Goal: Task Accomplishment & Management: Manage account settings

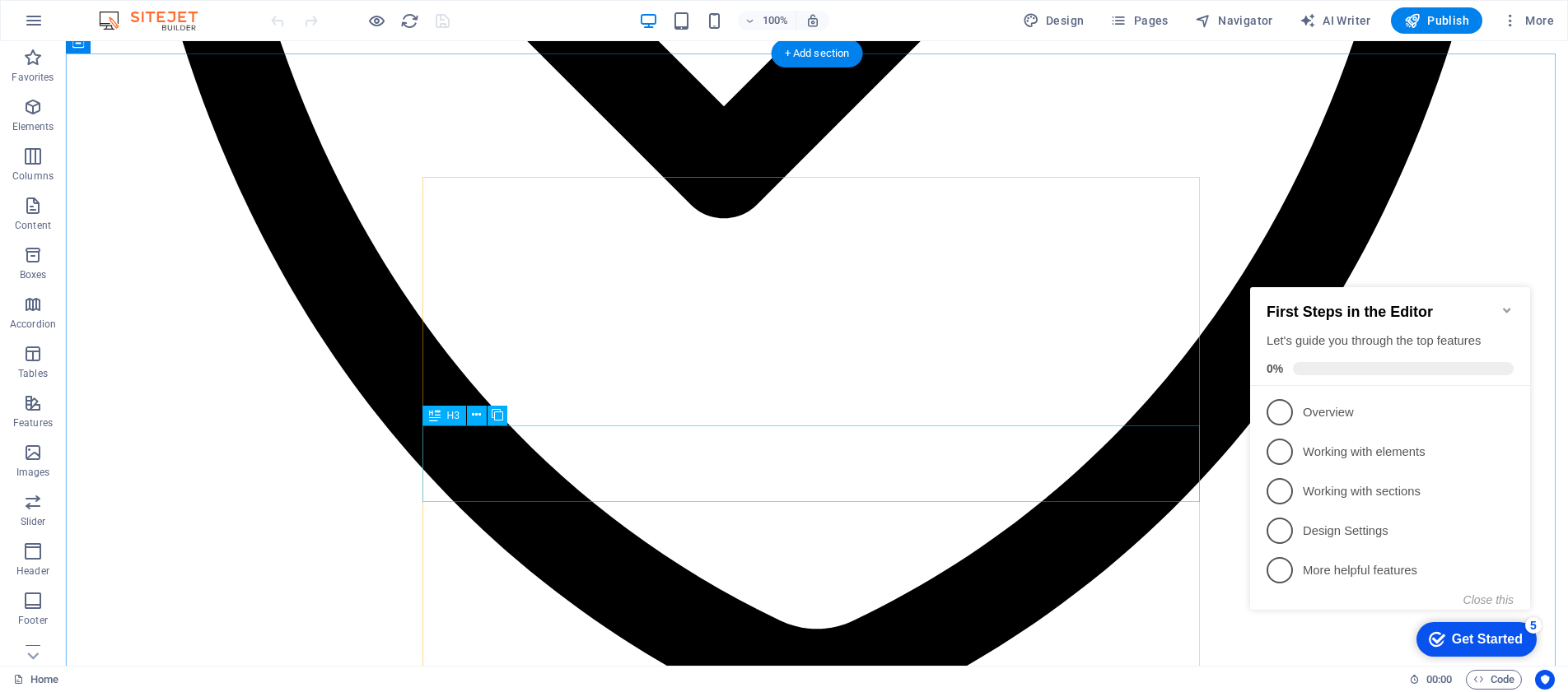
scroll to position [4496, 0]
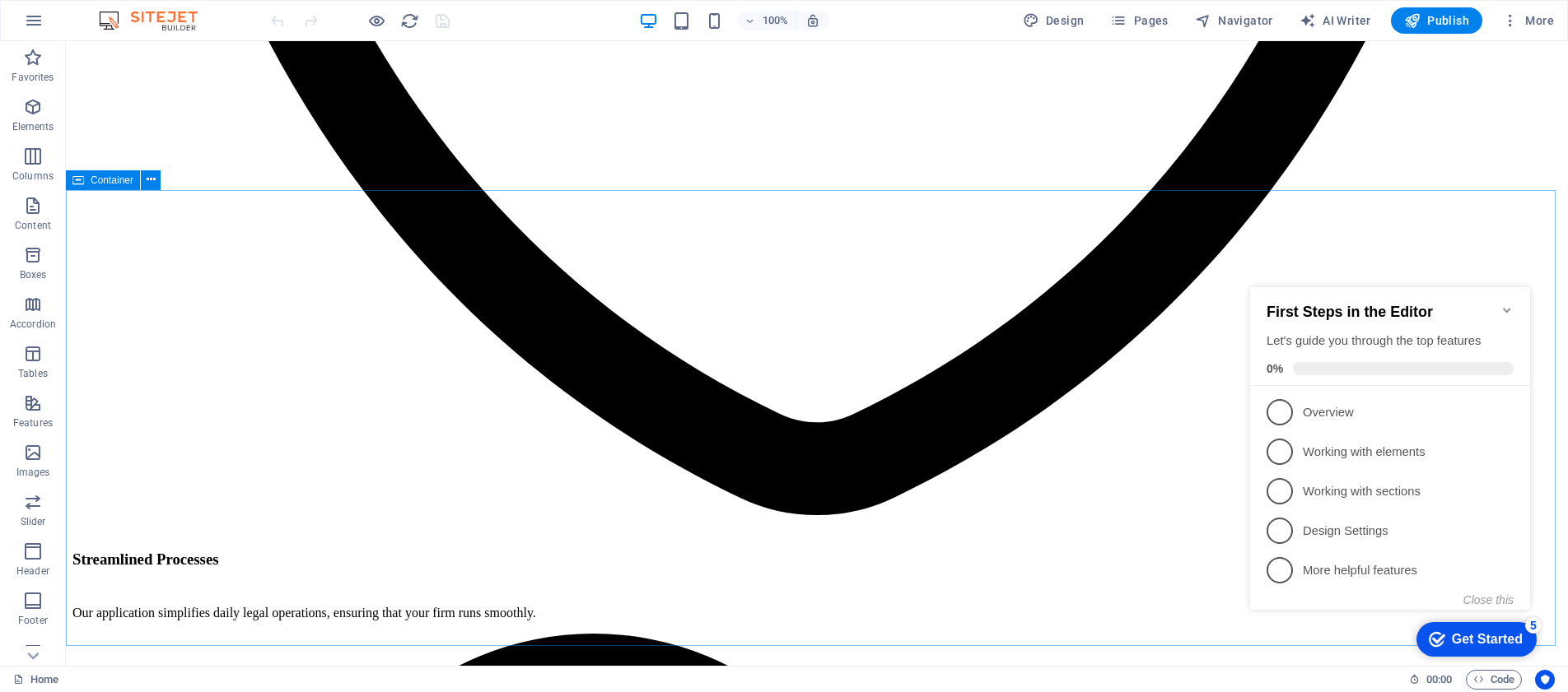
click at [74, 182] on icon at bounding box center [78, 181] width 12 height 20
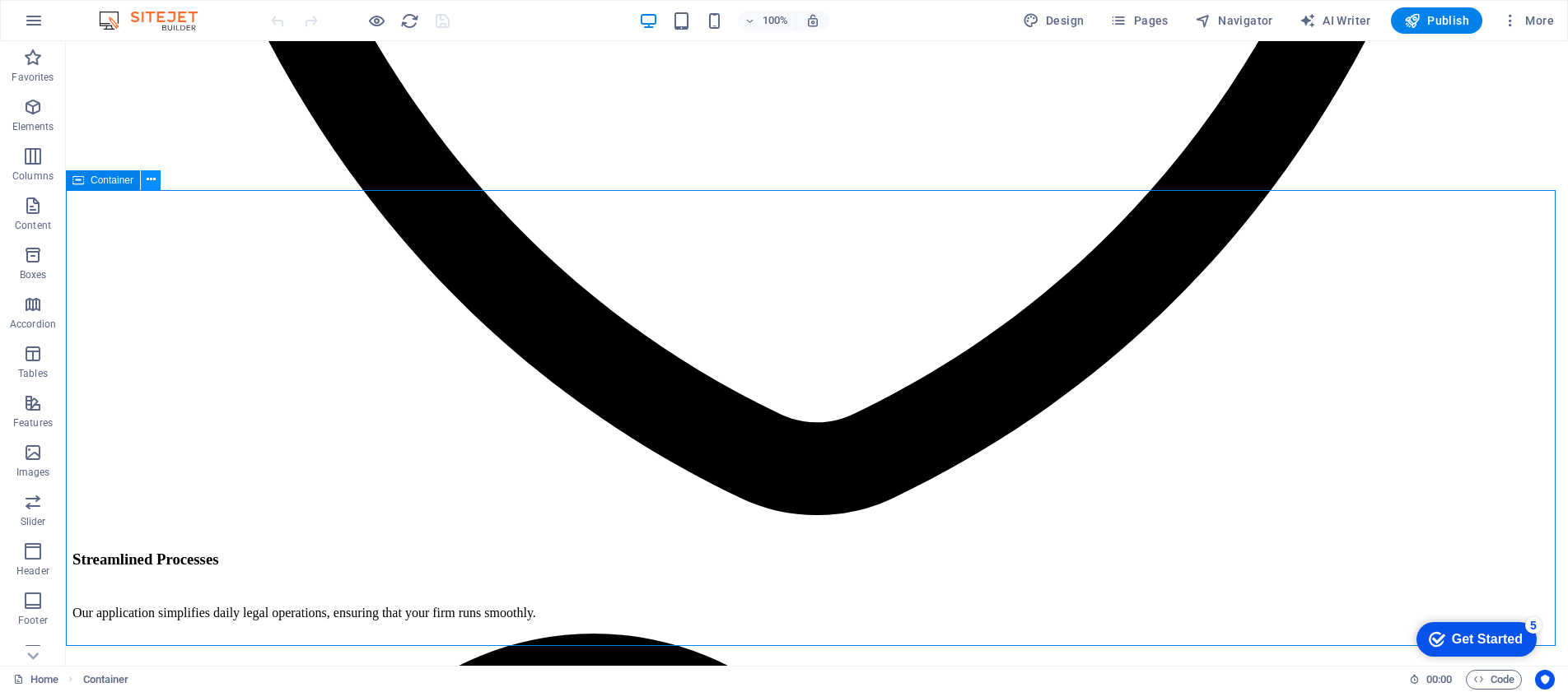
click at [148, 181] on icon at bounding box center [150, 180] width 9 height 18
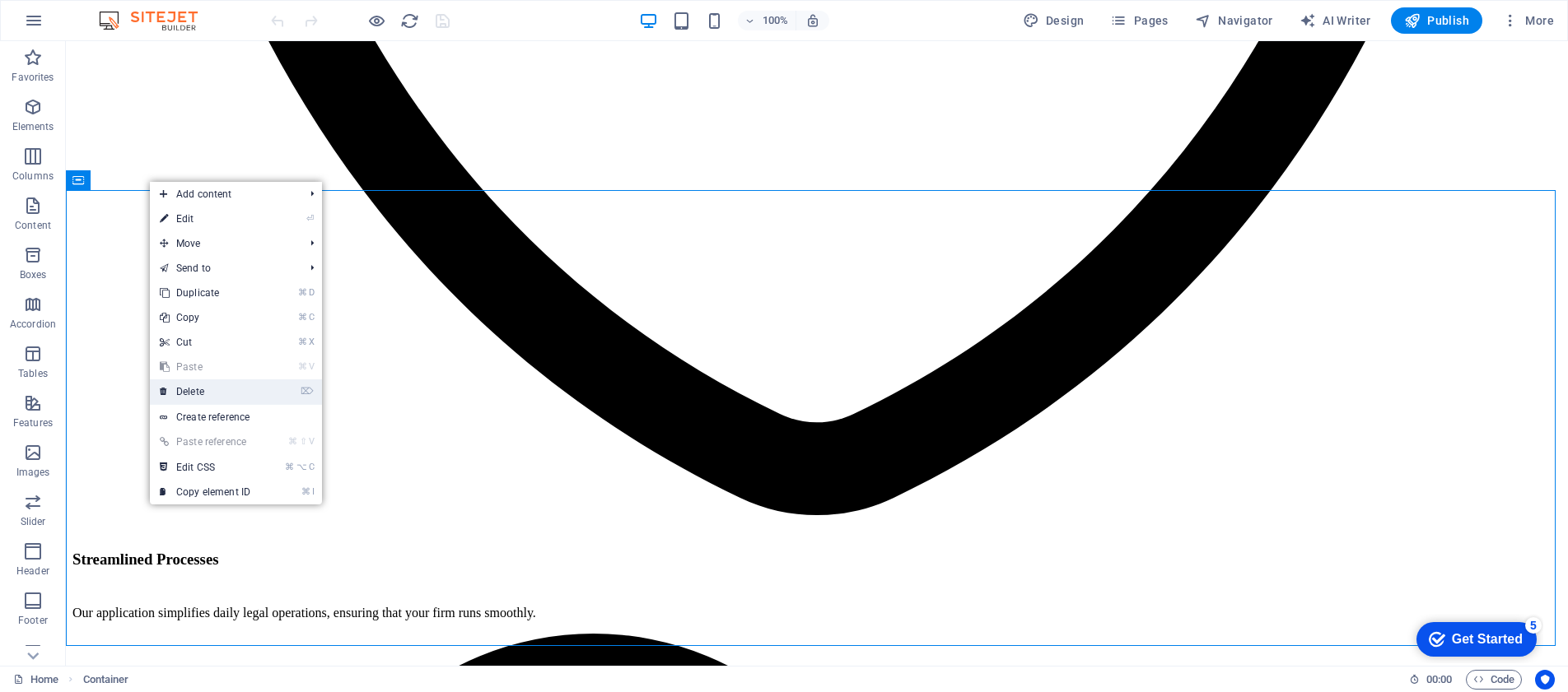
click at [208, 387] on link "⌦ Delete" at bounding box center [205, 391] width 111 height 25
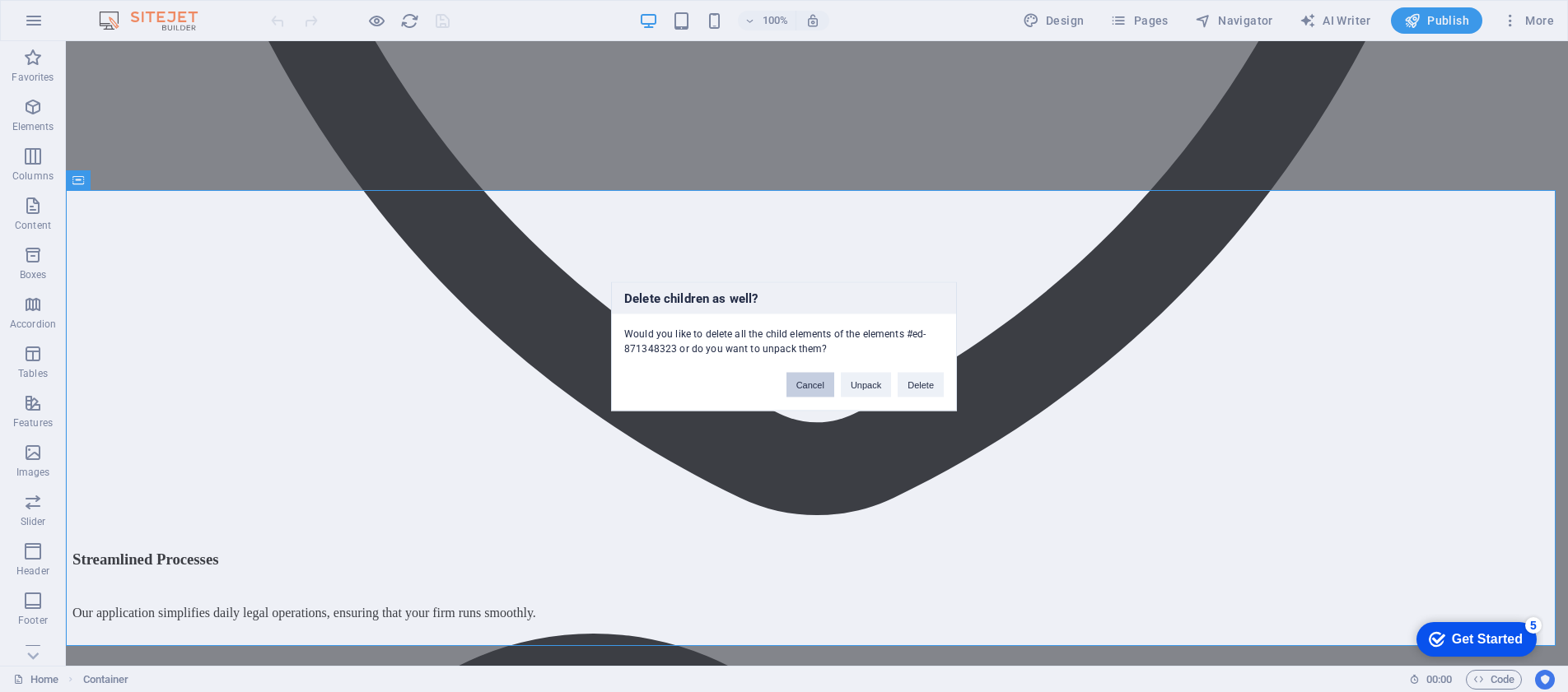
click at [812, 384] on button "Cancel" at bounding box center [810, 384] width 47 height 25
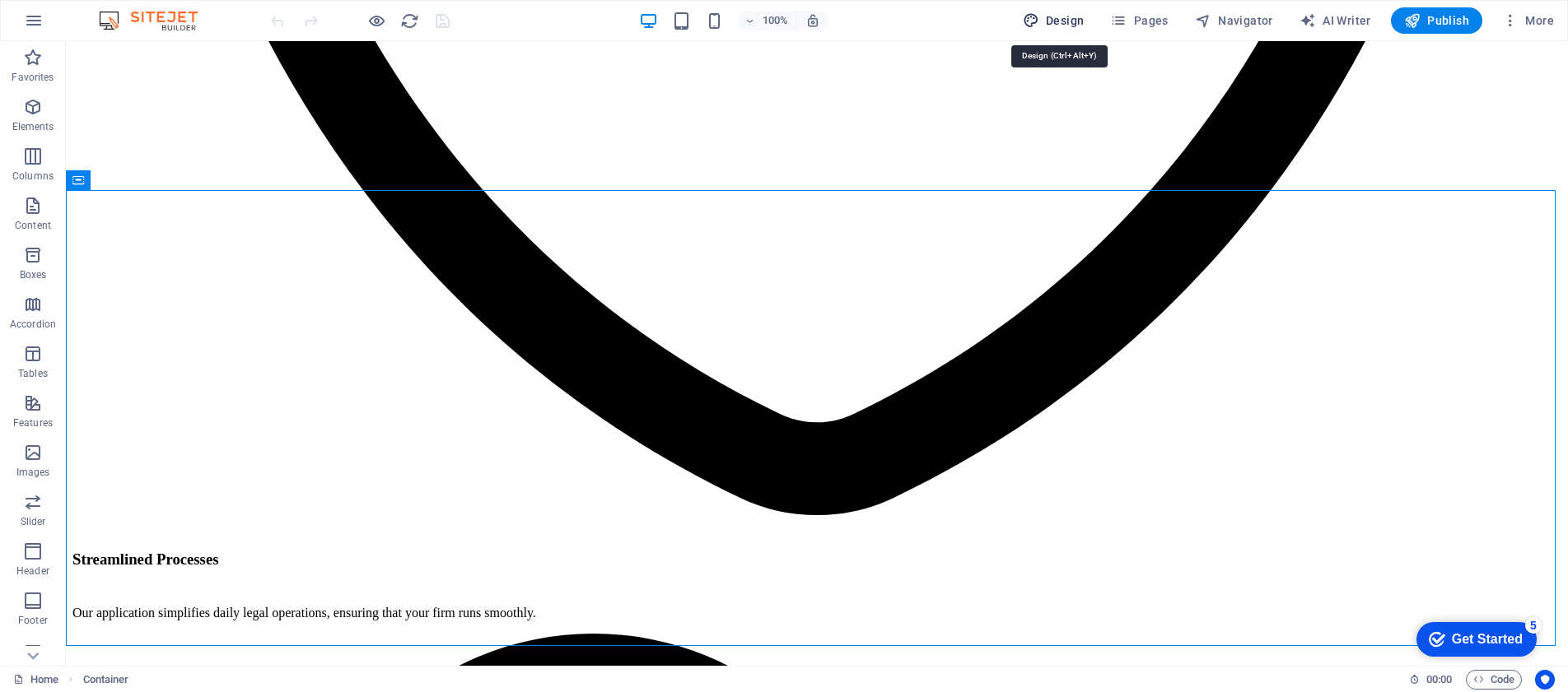
click at [1058, 23] on span "Design" at bounding box center [1054, 21] width 62 height 17
select select "px"
select select "200"
select select "px"
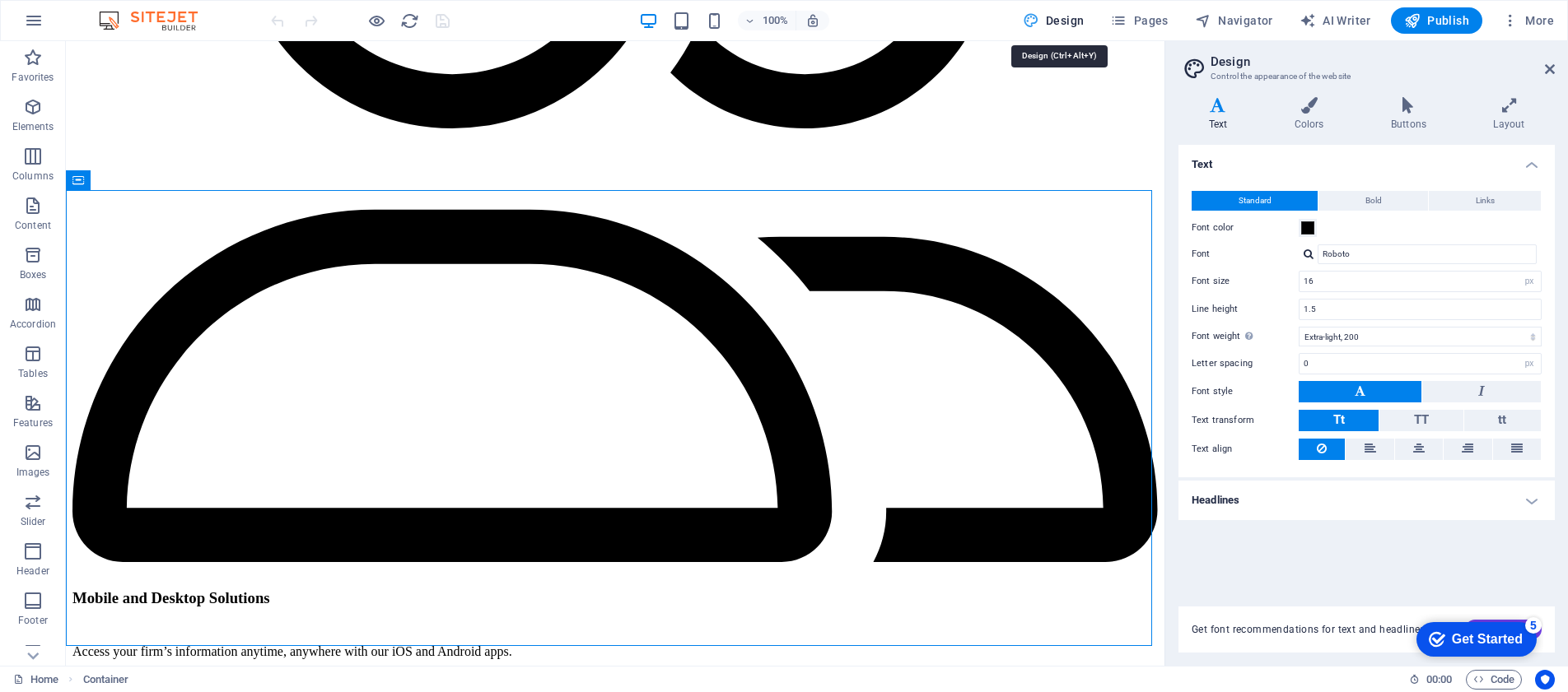
scroll to position [4415, 0]
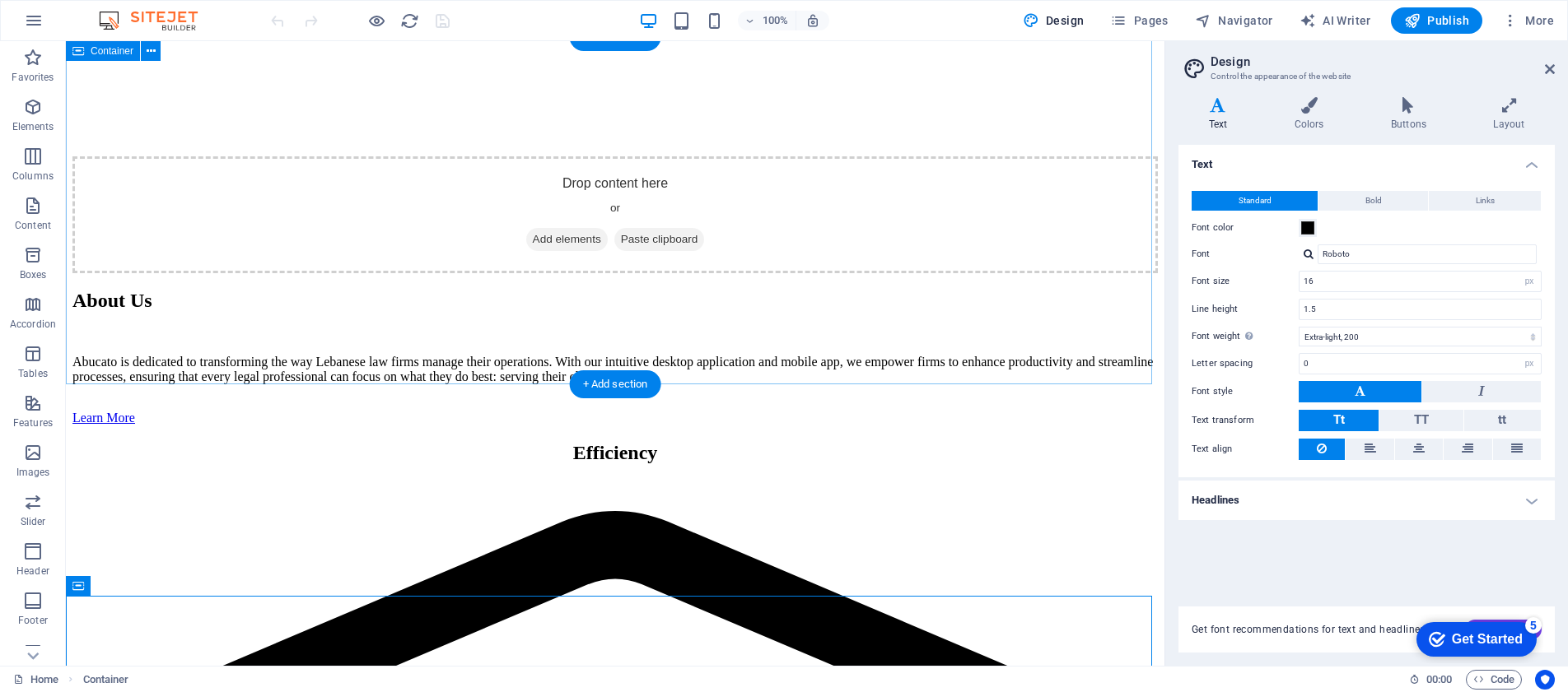
scroll to position [2014, 0]
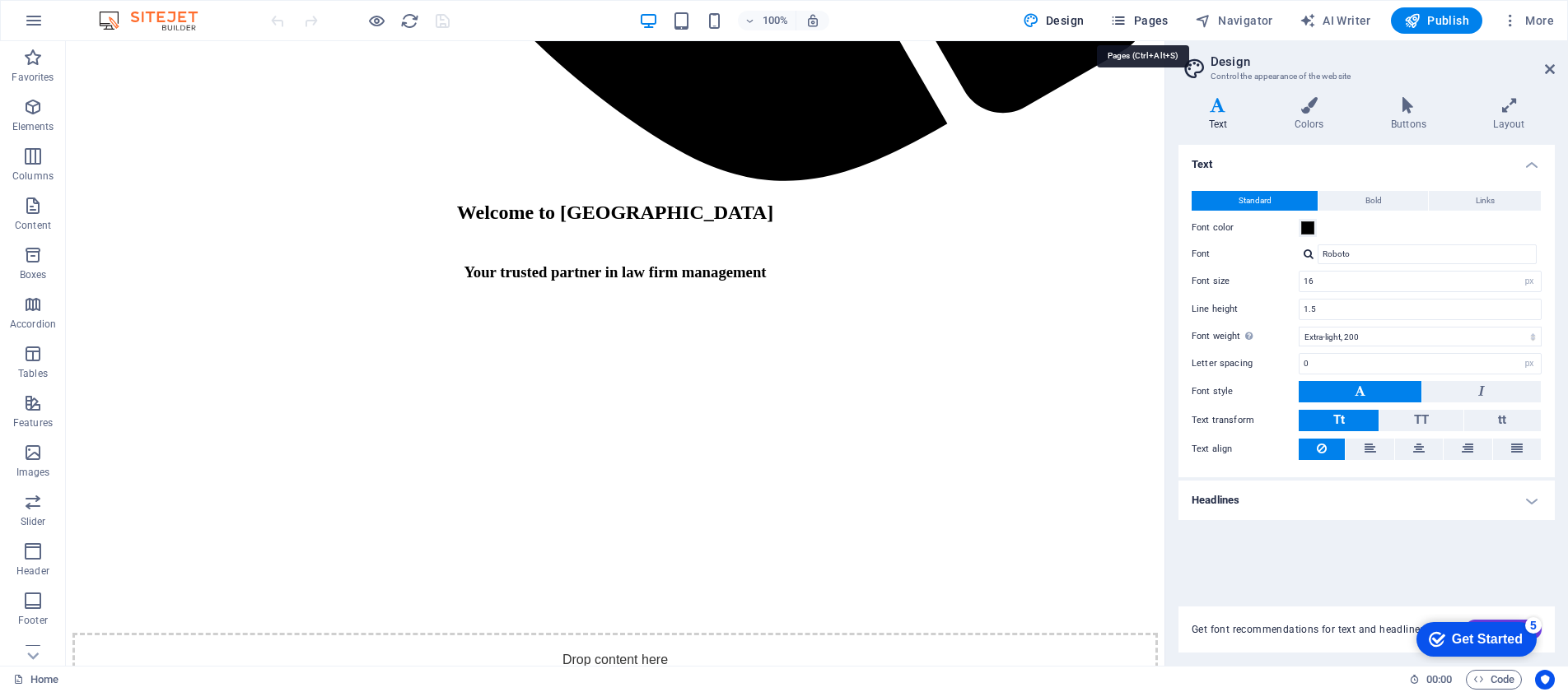
click at [1153, 19] on span "Pages" at bounding box center [1138, 21] width 57 height 17
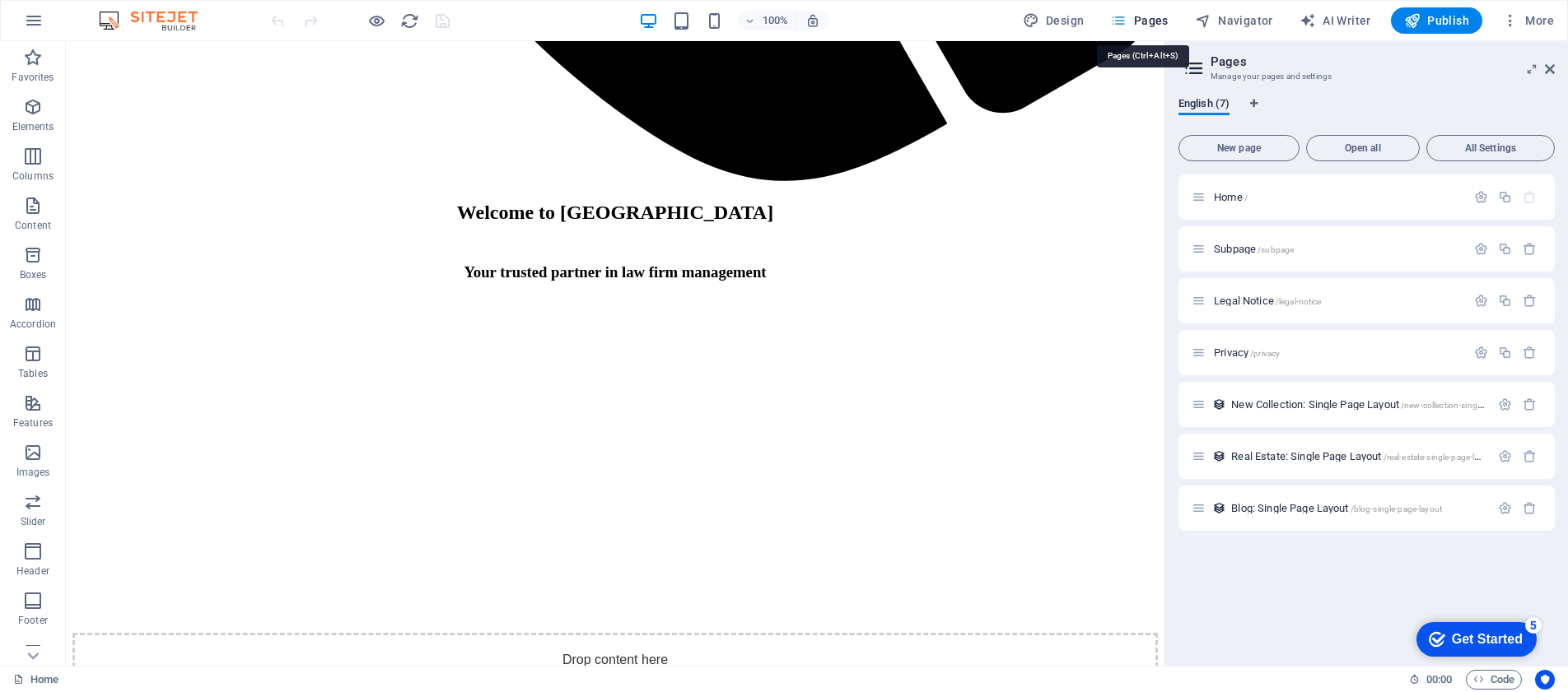
click at [1147, 18] on span "Pages" at bounding box center [1138, 21] width 57 height 17
click at [1483, 149] on span "All Settings" at bounding box center [1490, 148] width 114 height 10
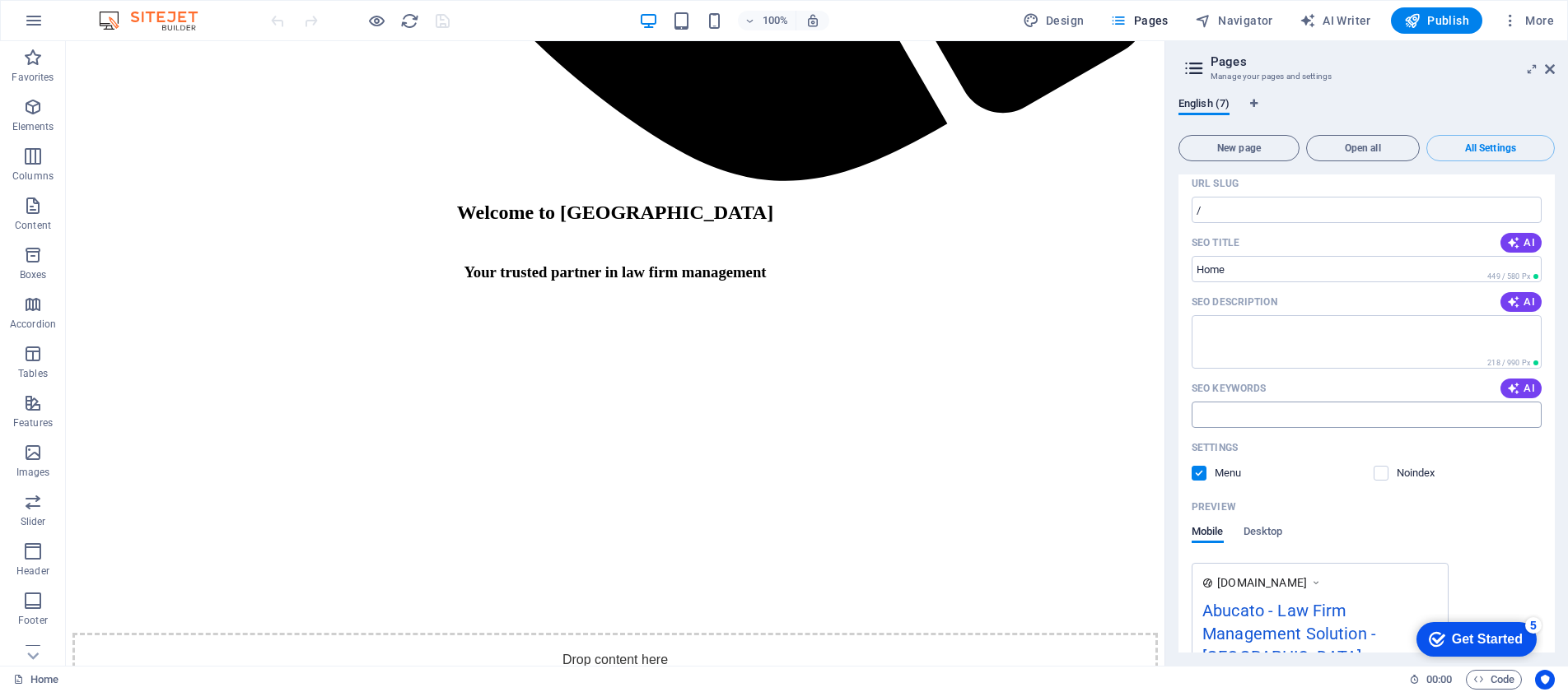
scroll to position [0, 0]
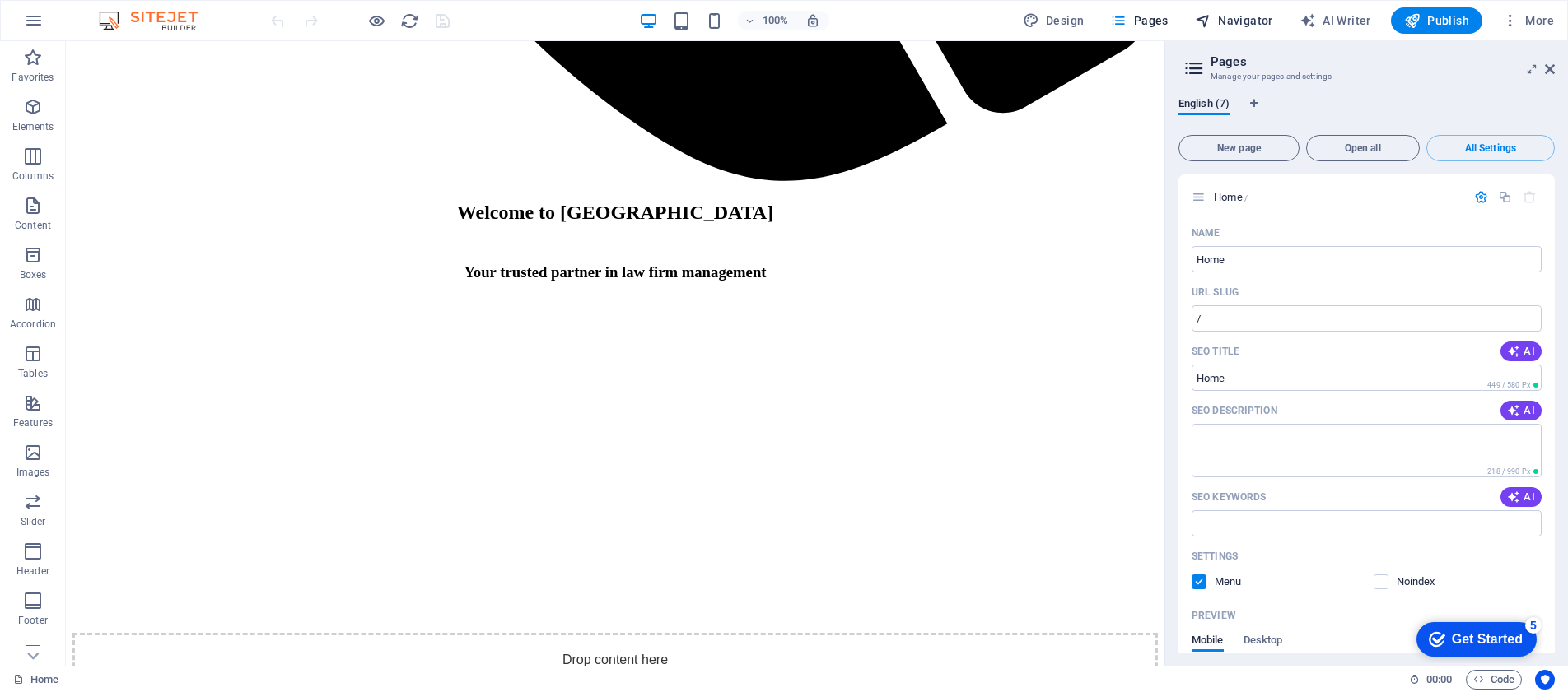
click at [1221, 14] on span "Navigator" at bounding box center [1233, 21] width 78 height 17
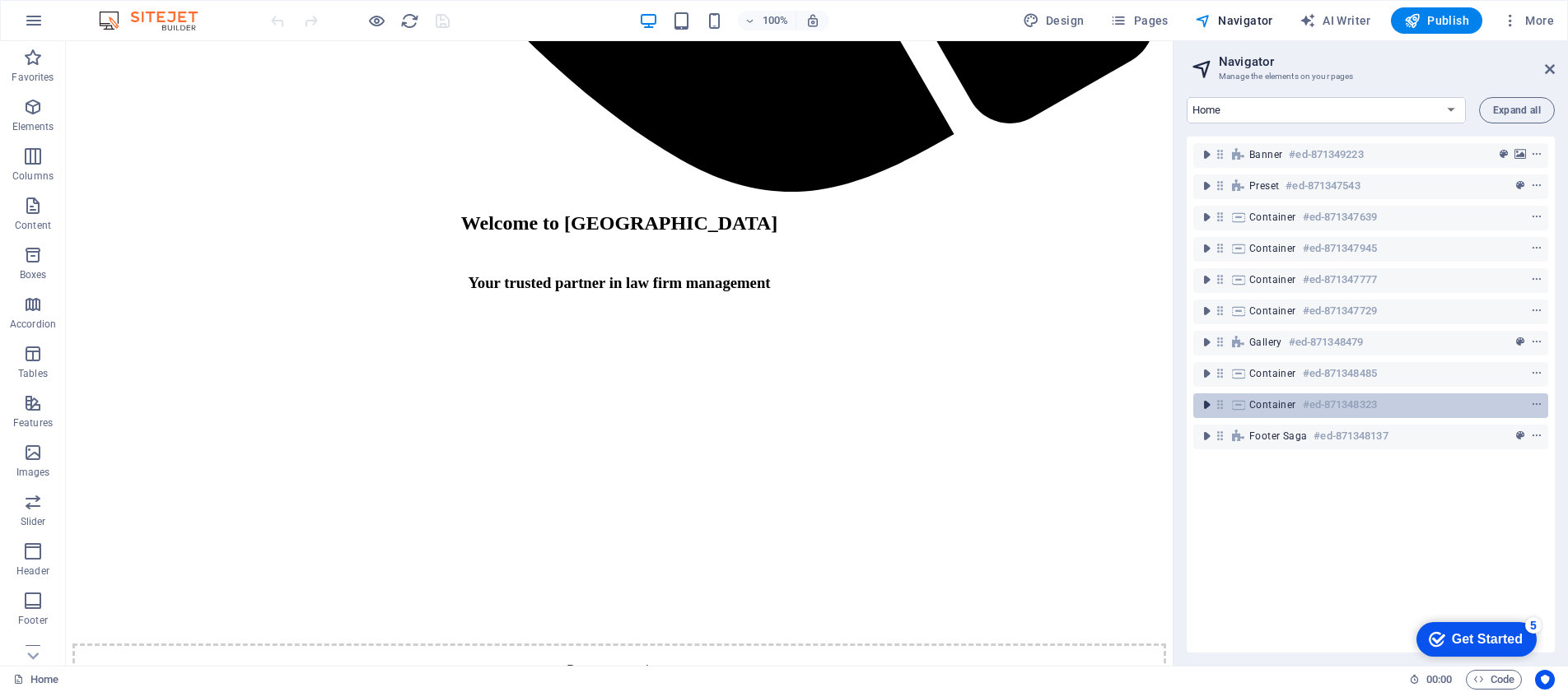
click at [1202, 405] on icon "toggle-expand" at bounding box center [1206, 405] width 17 height 17
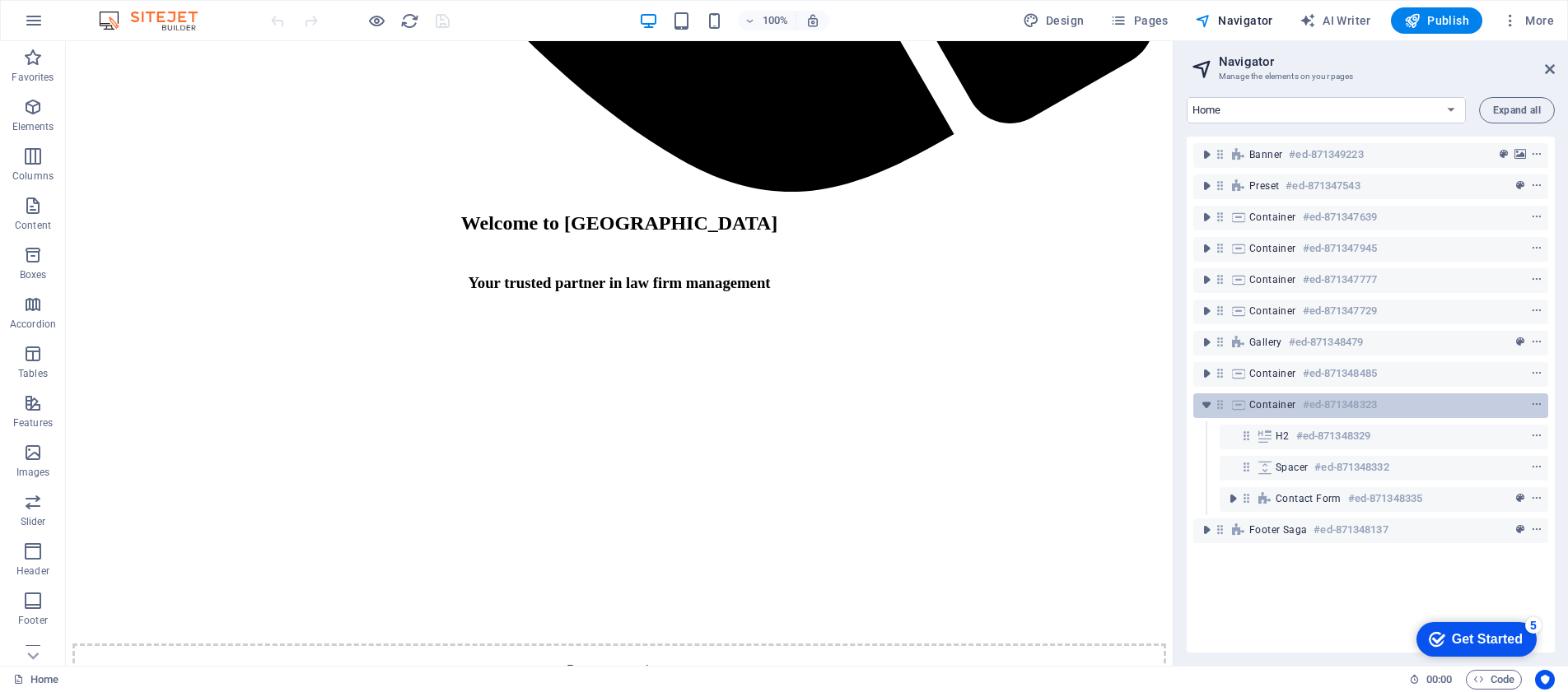
click at [1265, 410] on span "Container" at bounding box center [1273, 405] width 47 height 13
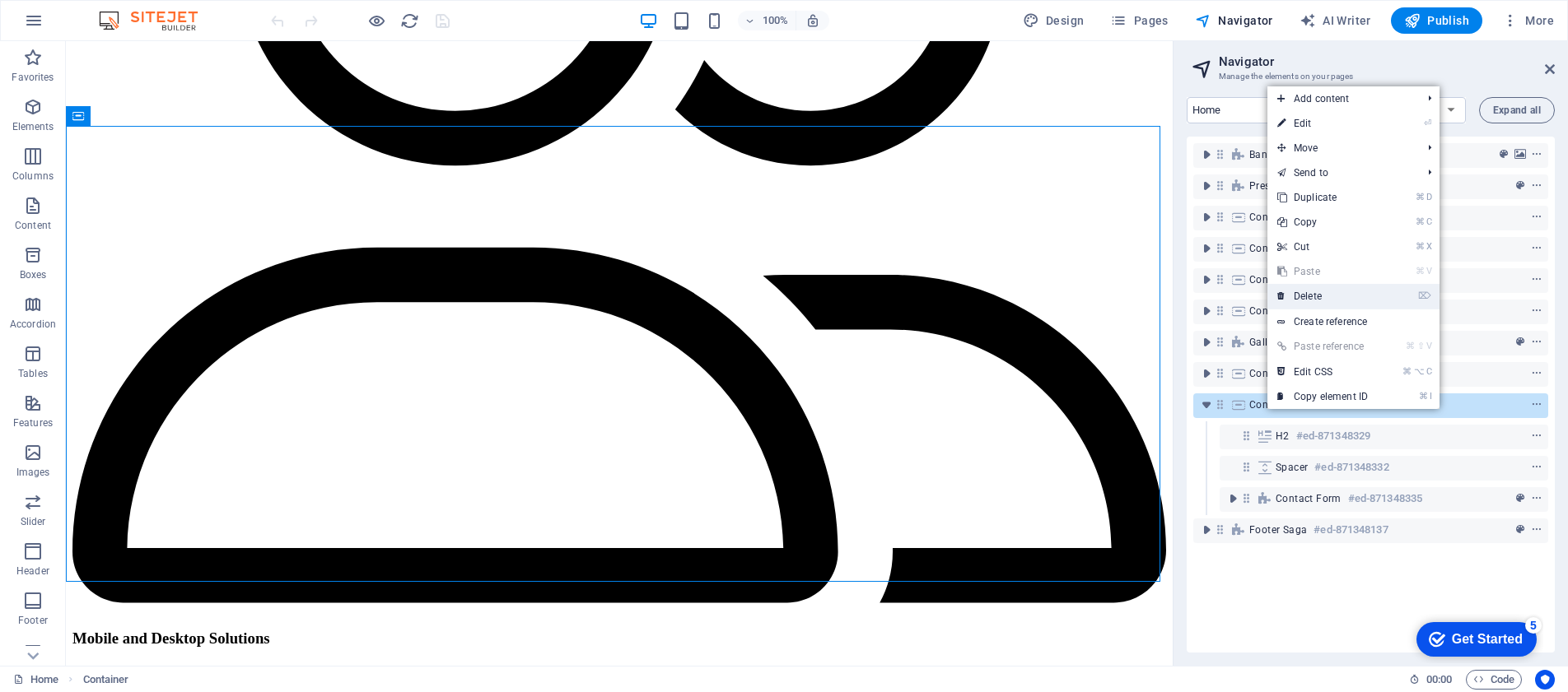
click at [1306, 299] on link "⌦ Delete" at bounding box center [1322, 296] width 111 height 25
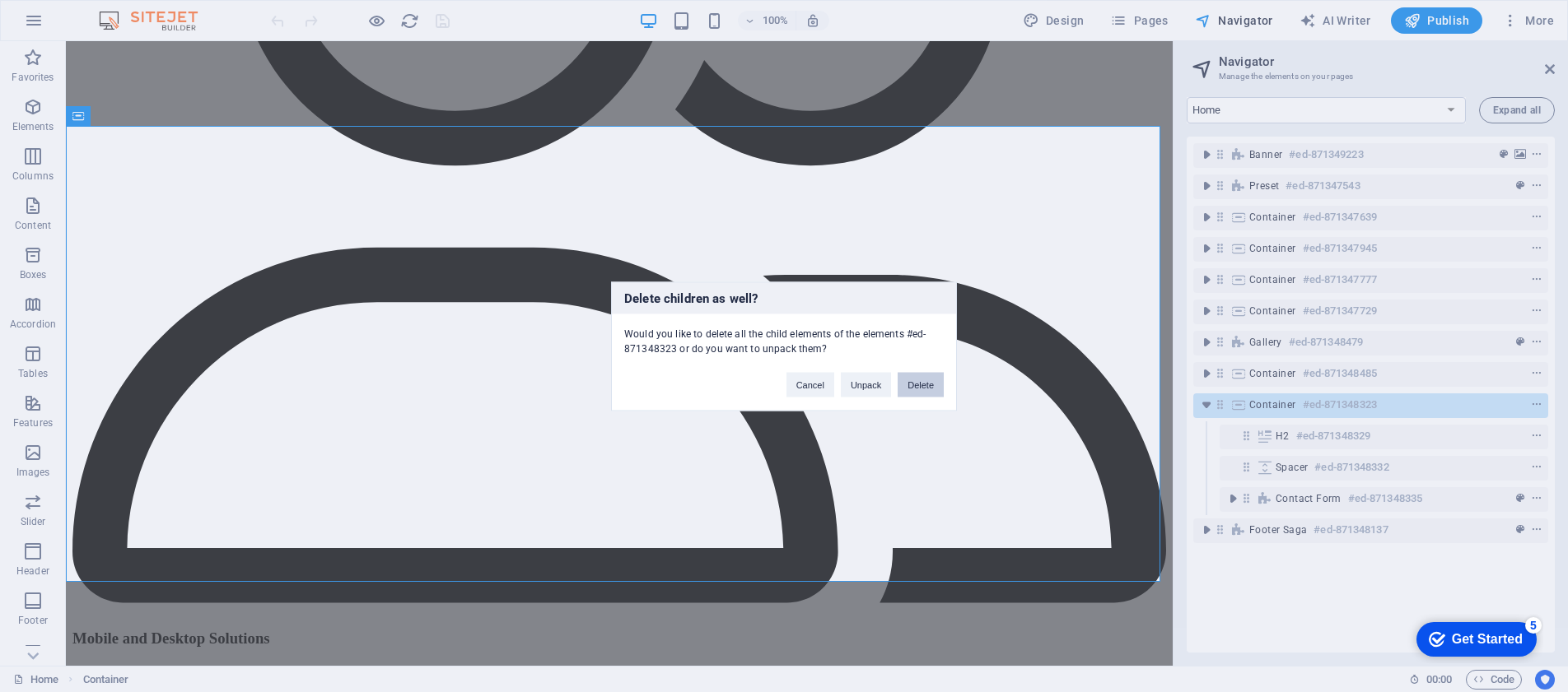
click at [914, 384] on button "Delete" at bounding box center [920, 384] width 46 height 25
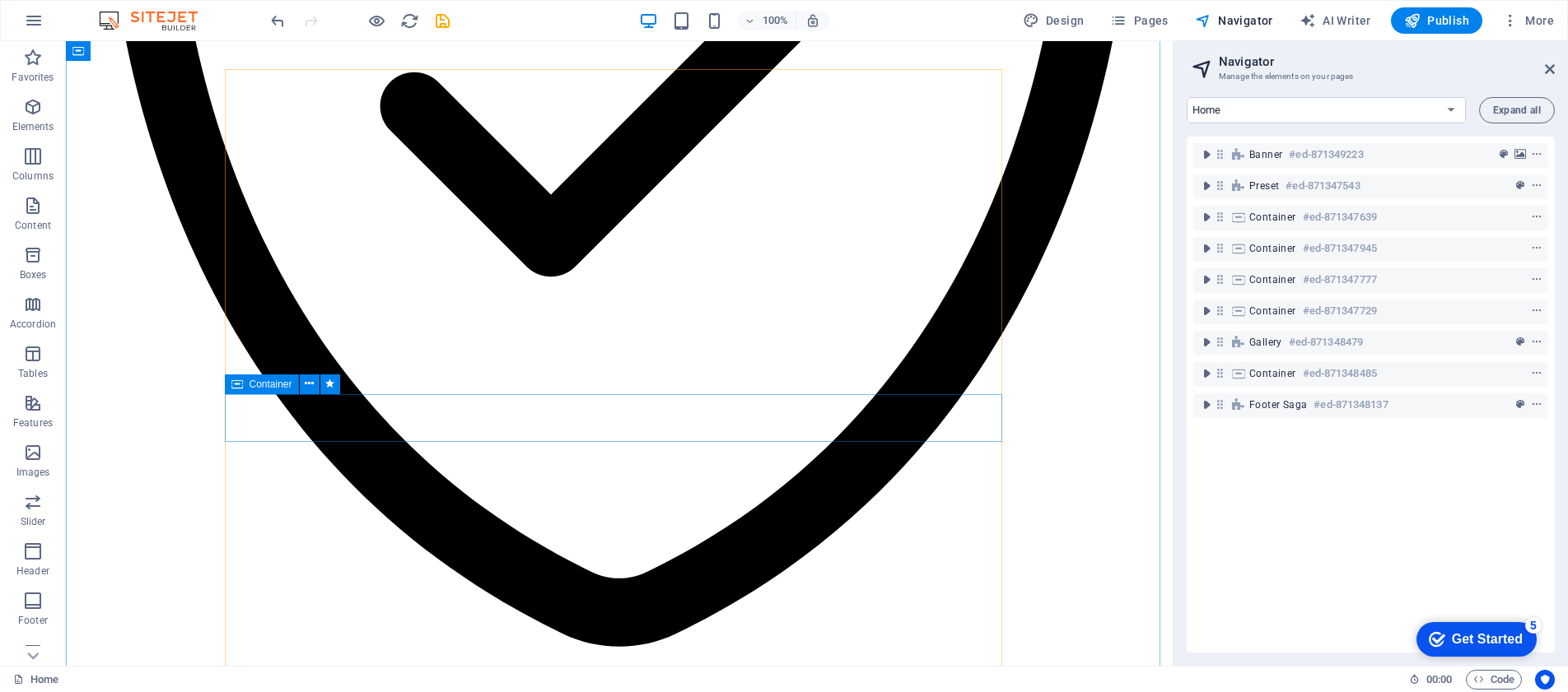
scroll to position [3104, 0]
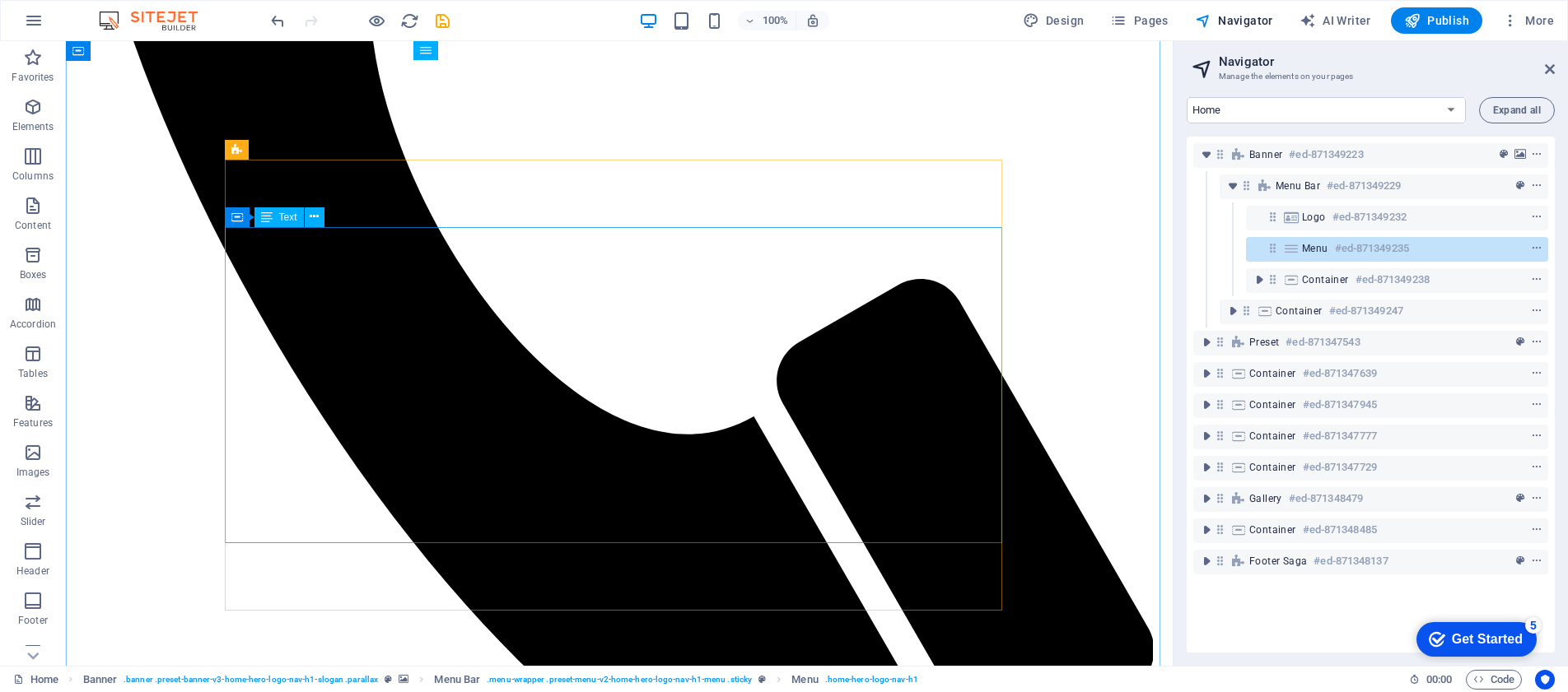
scroll to position [1321, 0]
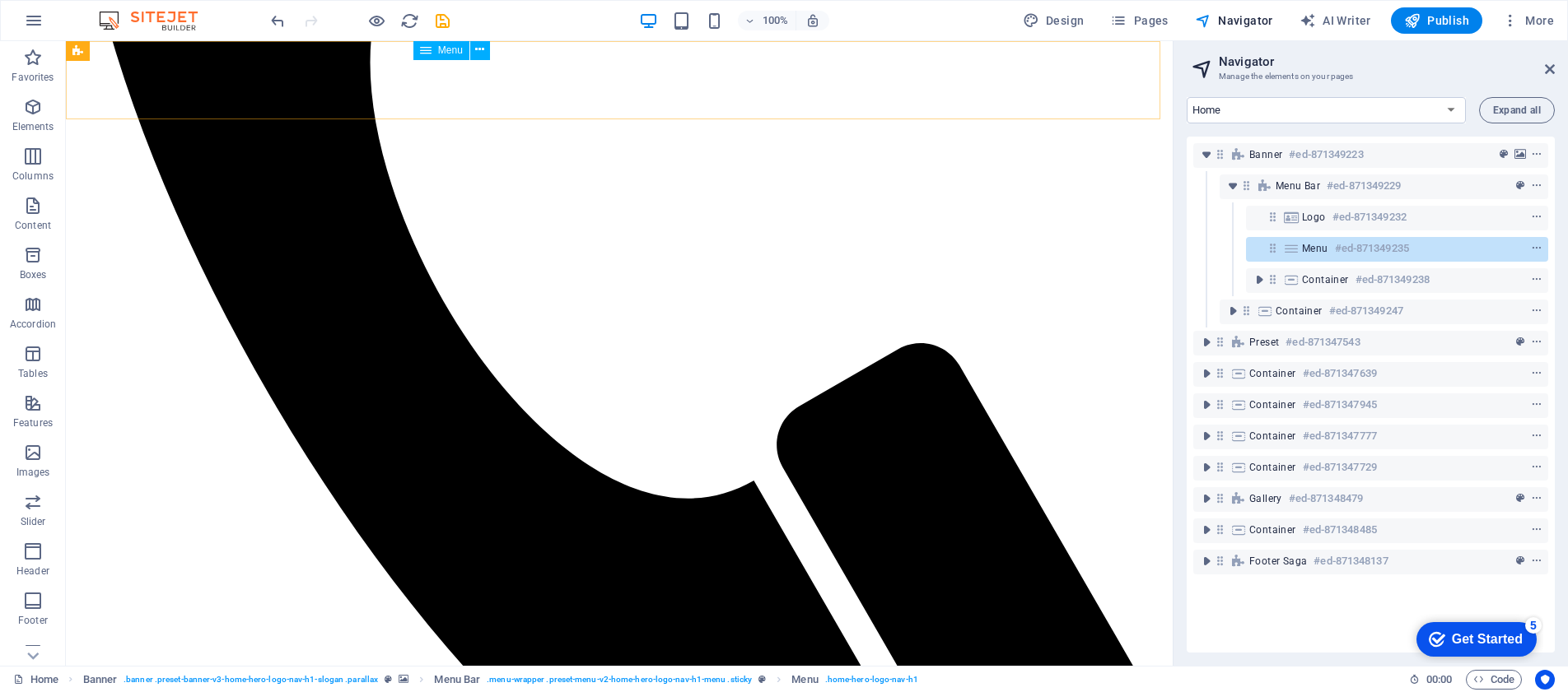
click at [1441, 23] on span "Publish" at bounding box center [1437, 21] width 65 height 17
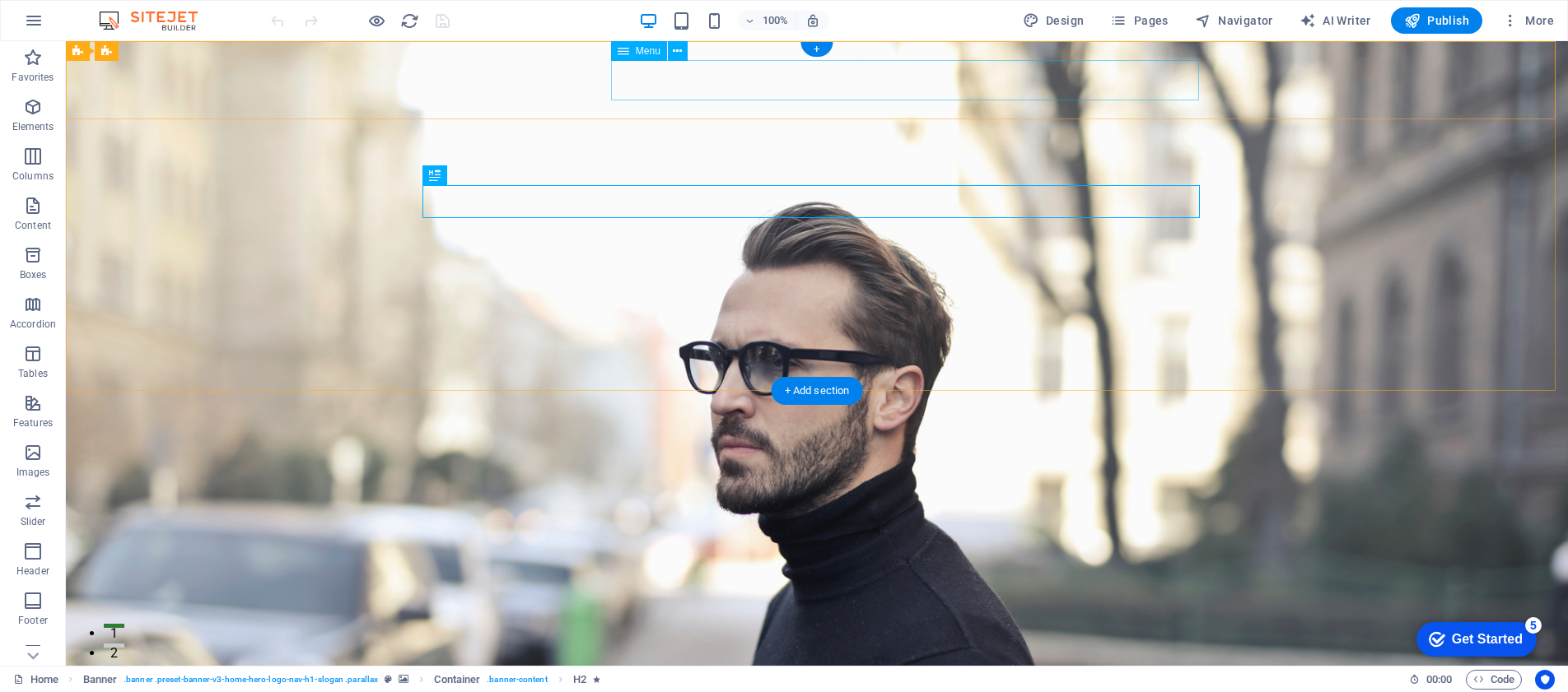
click at [1068, 662] on nav "Home About Values Services Contact" at bounding box center [817, 683] width 777 height 41
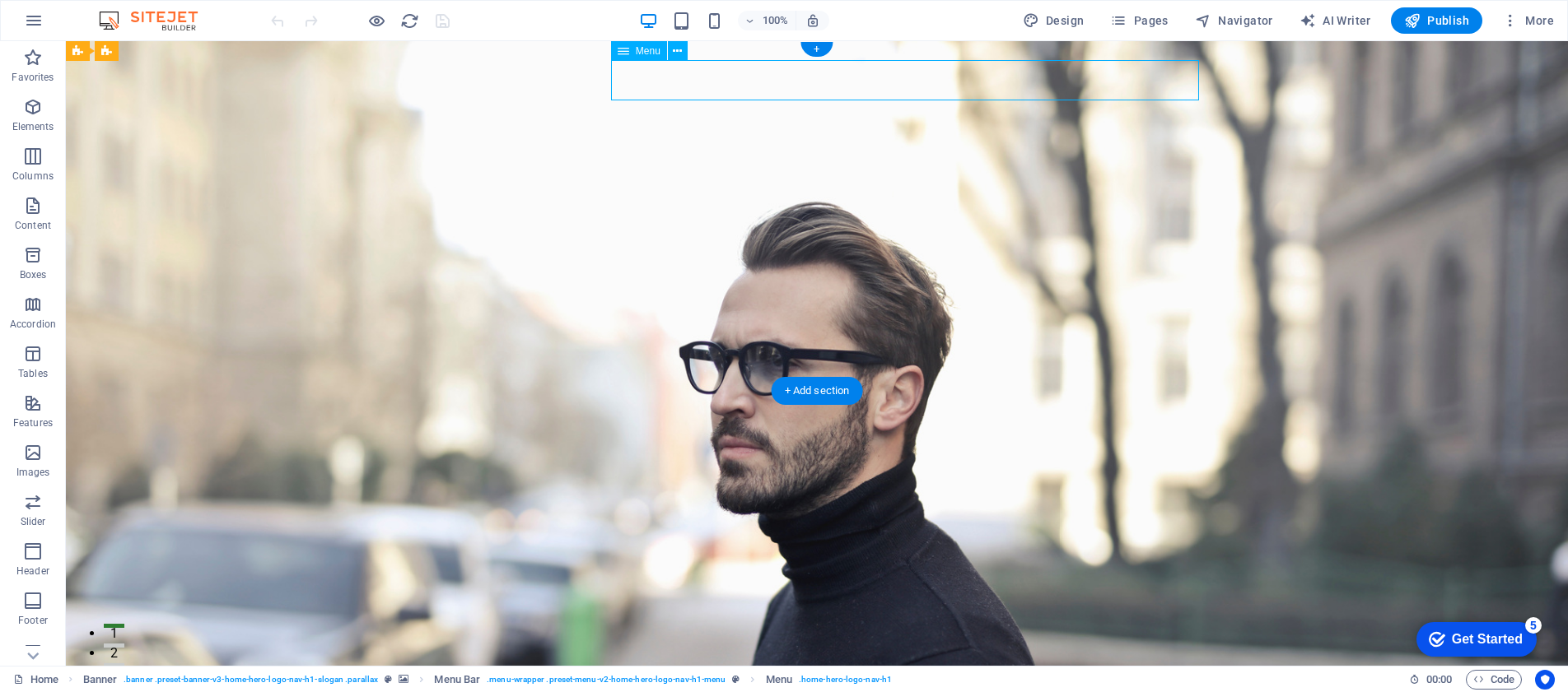
click at [1068, 662] on nav "Home About Values Services Contact" at bounding box center [817, 683] width 777 height 41
select select
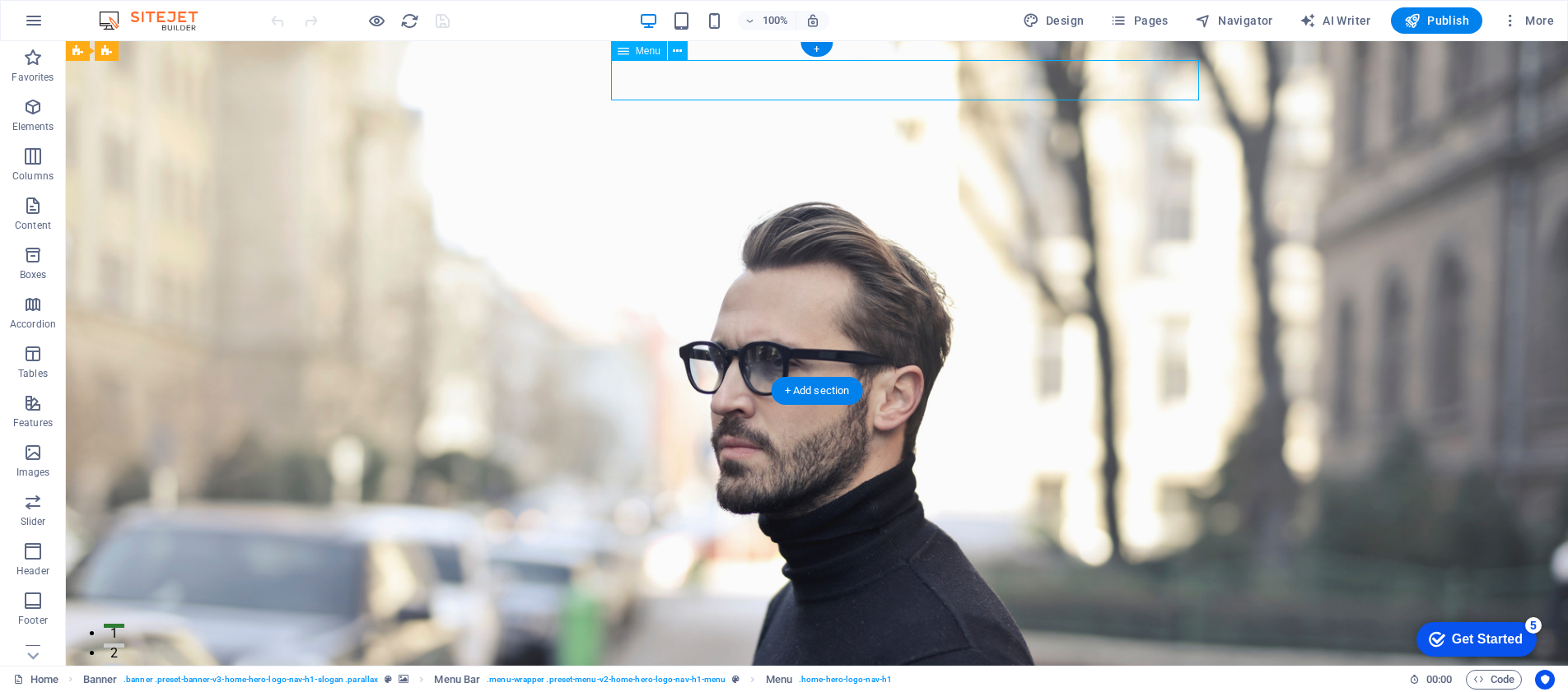
select select
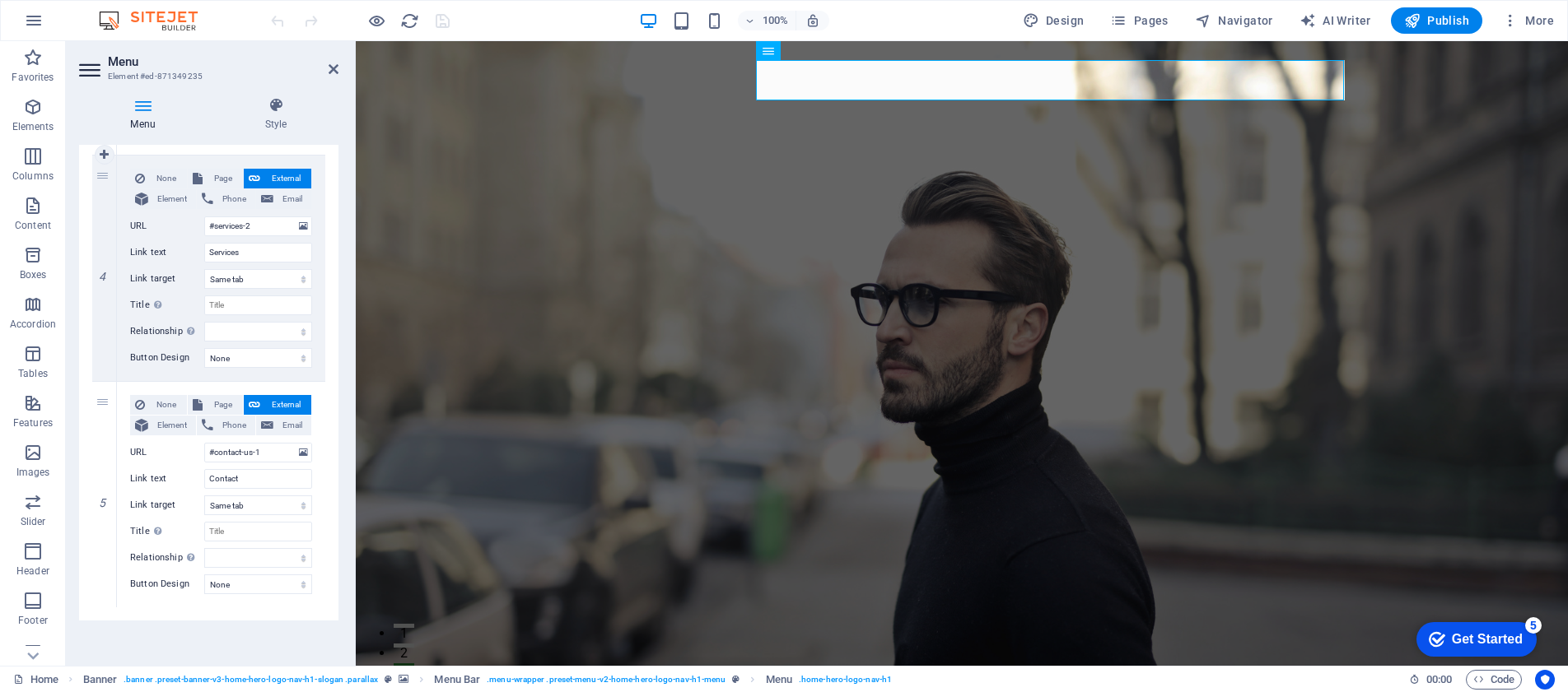
scroll to position [825, 0]
drag, startPoint x: 261, startPoint y: 225, endPoint x: 197, endPoint y: 220, distance: 64.2
click at [197, 220] on div "URL #services-2" at bounding box center [221, 225] width 182 height 20
drag, startPoint x: 269, startPoint y: 452, endPoint x: 196, endPoint y: 448, distance: 73.1
click at [196, 448] on div "URL #contact-us-1" at bounding box center [221, 452] width 182 height 20
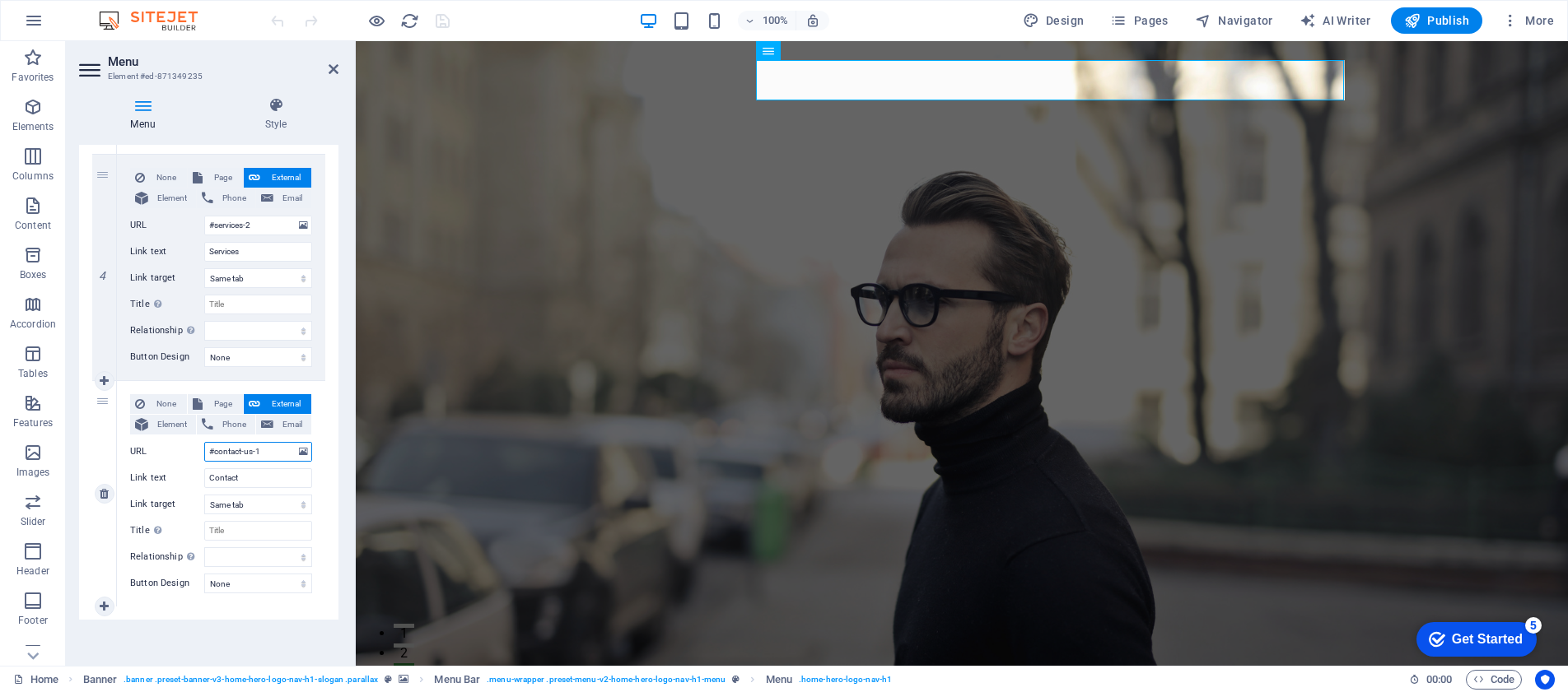
paste input "services-2"
type input "#services-2"
select select
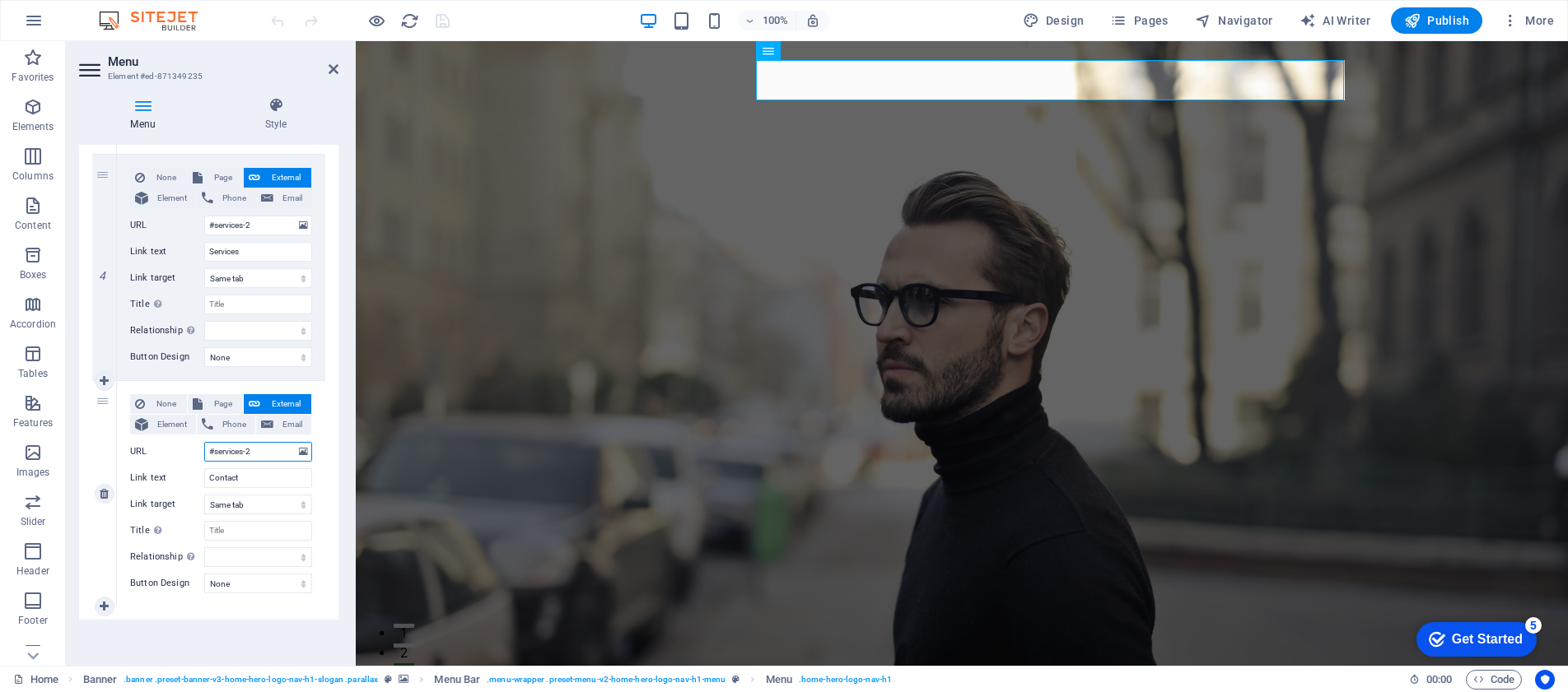
select select
type input "#services-2"
click at [280, 645] on div "Menu Auto Custom Create custom menu items for this menu. Recommended for one-pa…" at bounding box center [208, 399] width 260 height 508
click at [1435, 22] on span "Publish" at bounding box center [1437, 21] width 65 height 17
